Goal: Task Accomplishment & Management: Use online tool/utility

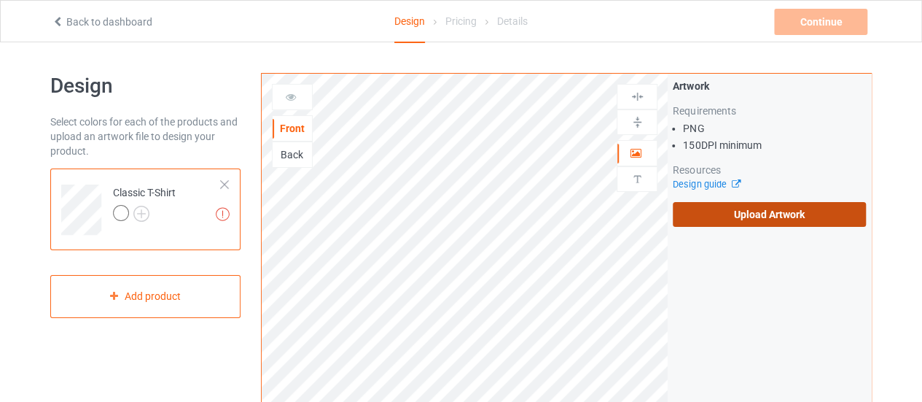
click at [703, 215] on label "Upload Artwork" at bounding box center [769, 214] width 193 height 25
click at [0, 0] on input "Upload Artwork" at bounding box center [0, 0] width 0 height 0
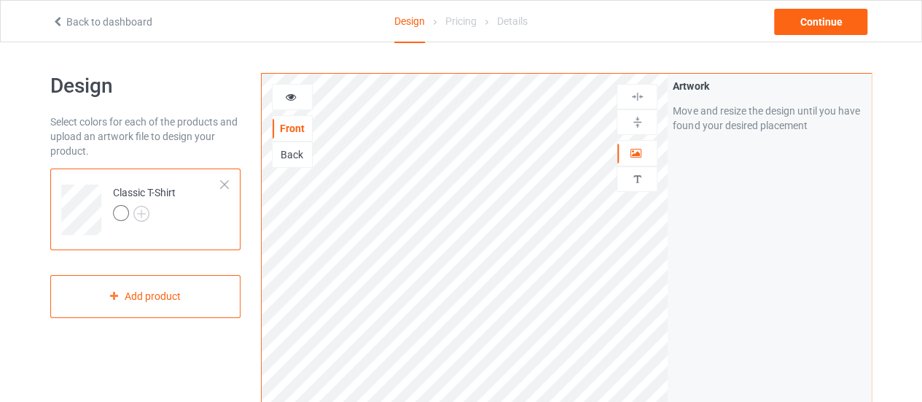
scroll to position [73, 0]
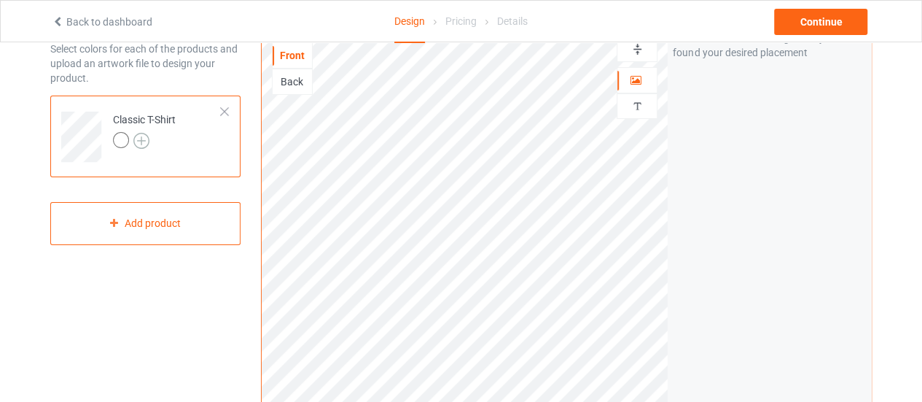
click at [133, 143] on img at bounding box center [141, 141] width 16 height 16
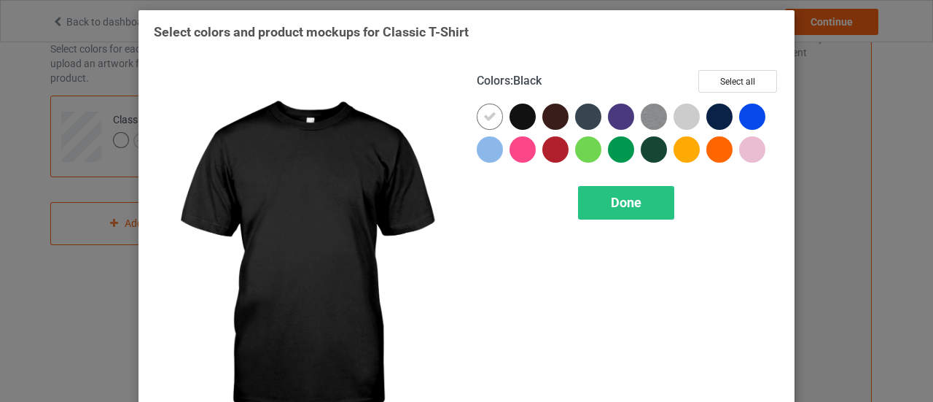
click at [518, 122] on div at bounding box center [523, 117] width 26 height 26
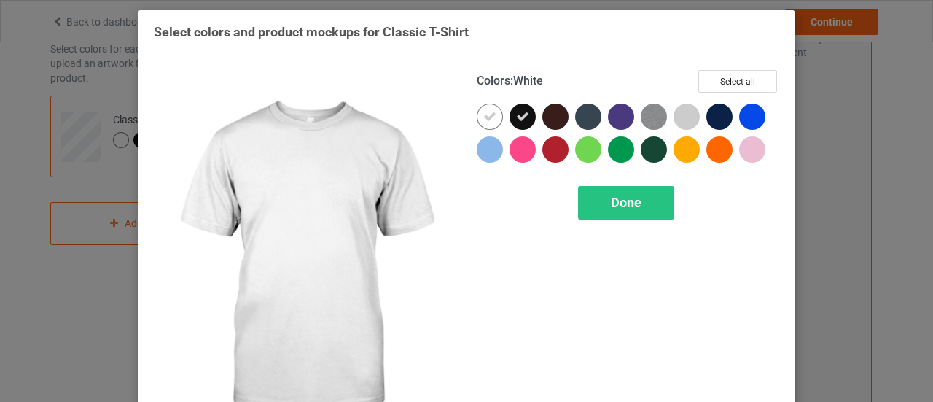
click at [483, 112] on icon at bounding box center [489, 116] width 13 height 13
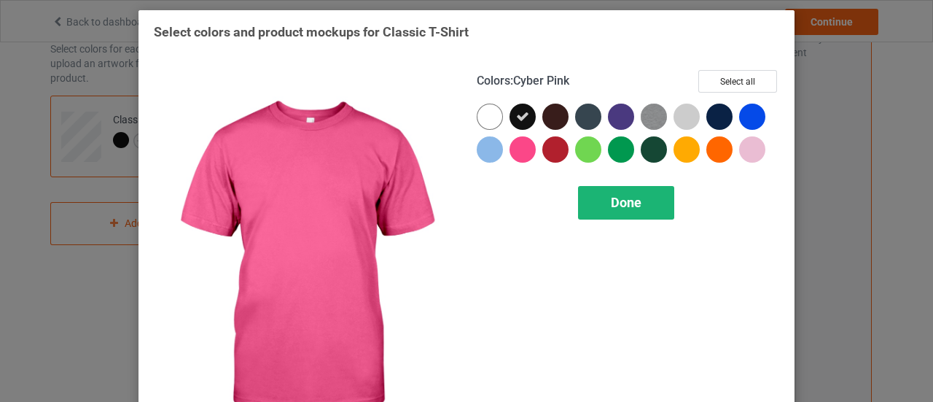
click at [593, 193] on div "Done" at bounding box center [626, 203] width 96 height 34
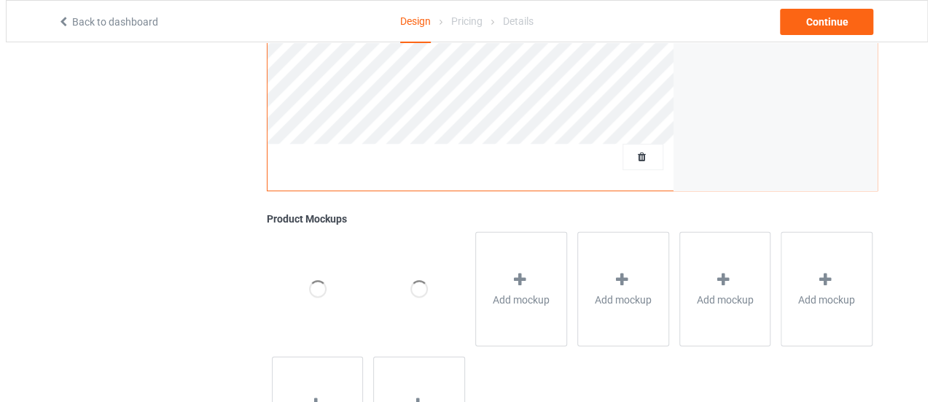
scroll to position [541, 0]
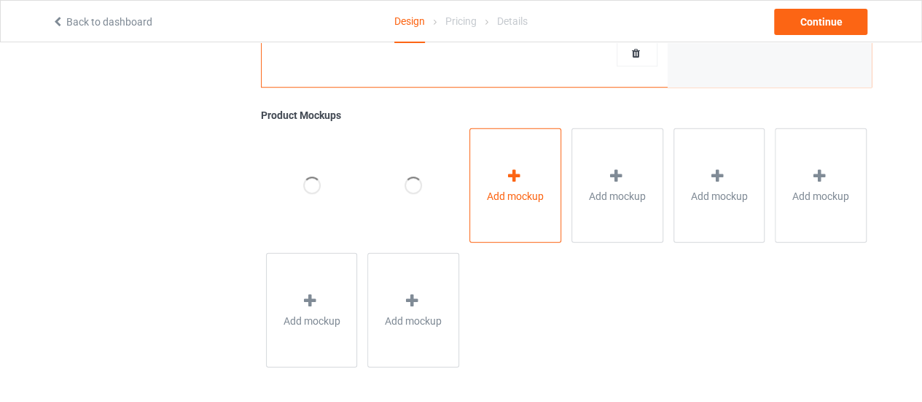
click at [520, 180] on icon at bounding box center [514, 175] width 18 height 15
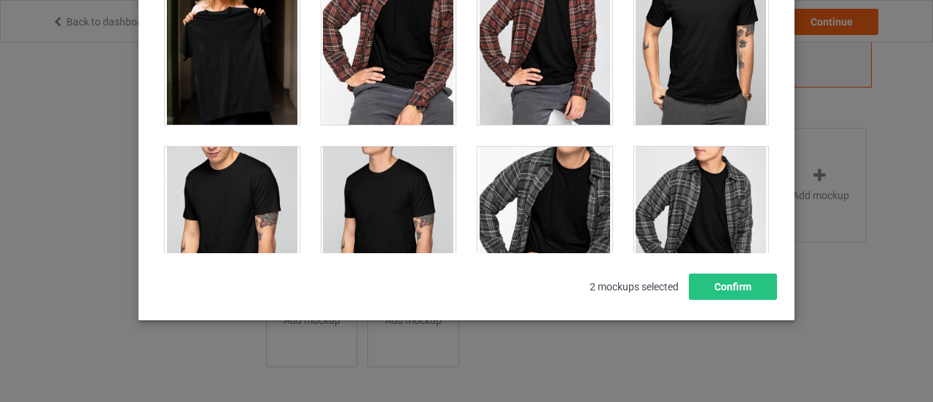
scroll to position [4229, 0]
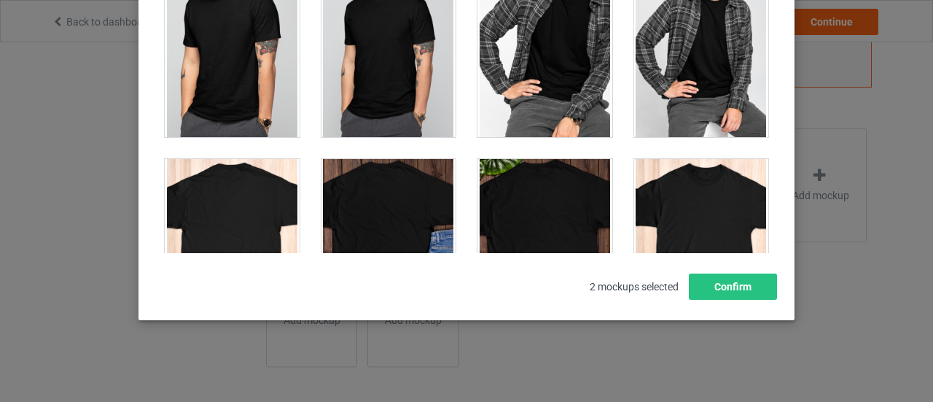
click at [18, 196] on div "Select mockups visible on campaign page You may select up to 8 mockups 1 2 2 mo…" at bounding box center [466, 201] width 933 height 402
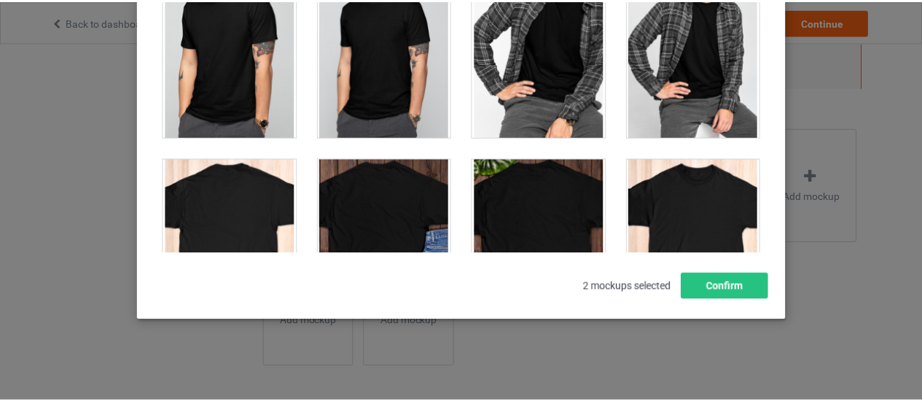
scroll to position [0, 0]
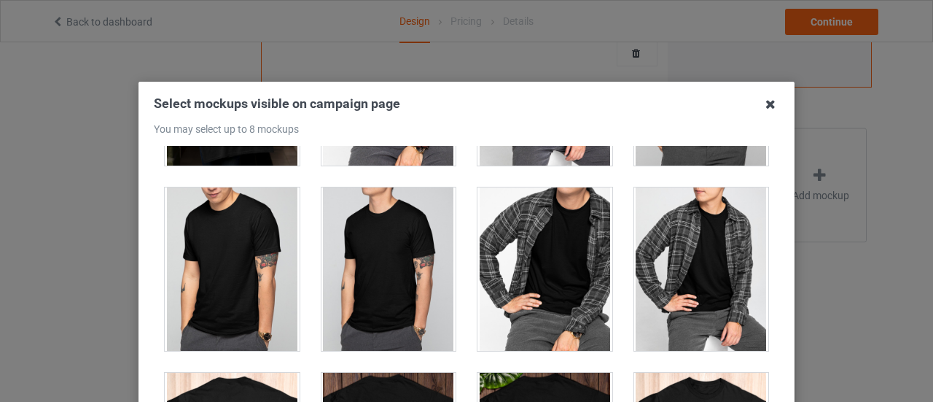
click at [765, 104] on icon at bounding box center [770, 104] width 23 height 23
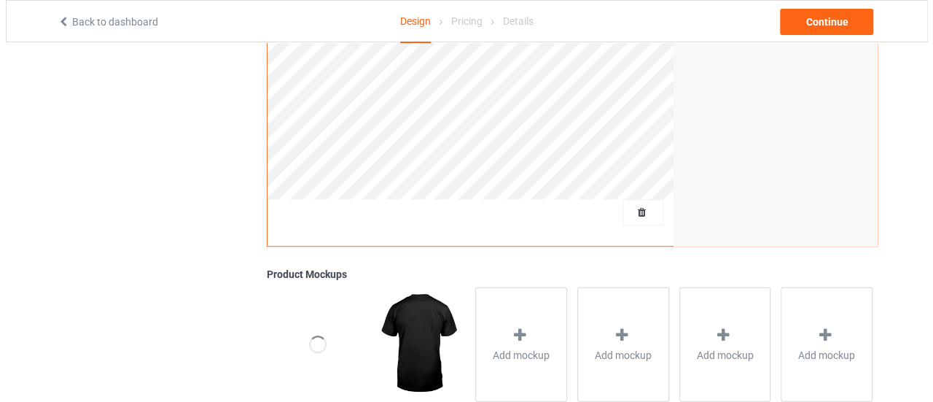
scroll to position [437, 0]
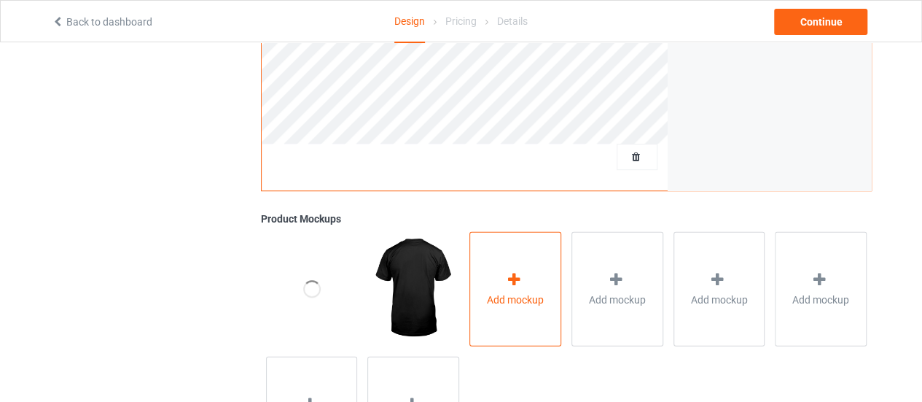
click at [540, 307] on div "Add mockup" at bounding box center [516, 288] width 92 height 114
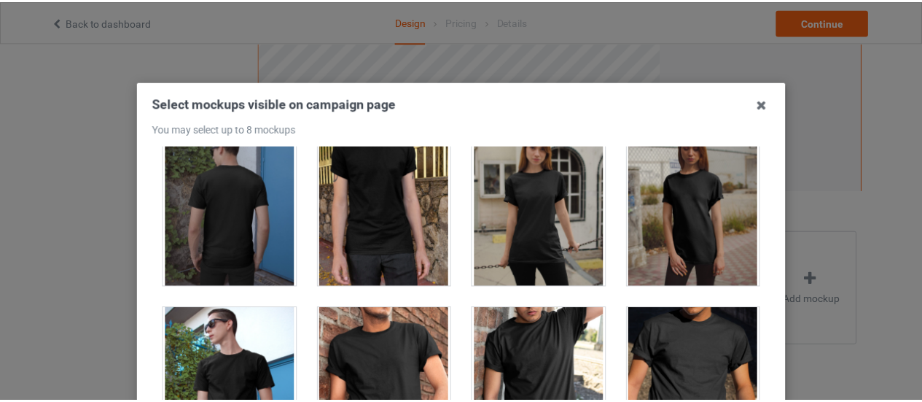
scroll to position [0, 0]
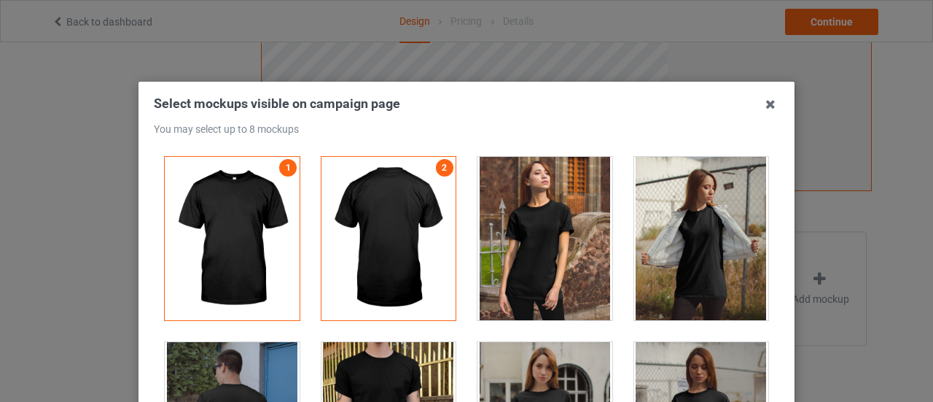
click at [907, 119] on div "Select mockups visible on campaign page You may select up to 8 mockups 1 2 2 mo…" at bounding box center [466, 201] width 933 height 402
click at [764, 101] on icon at bounding box center [770, 104] width 23 height 23
